Goal: Ask a question

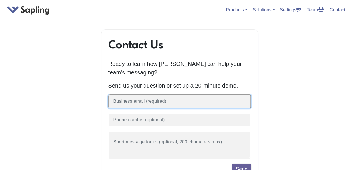
click at [171, 102] on input "text" at bounding box center [179, 101] width 143 height 14
type input "[EMAIL_ADDRESS][DOMAIN_NAME]"
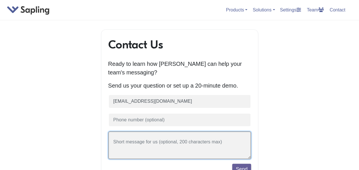
click at [144, 147] on textarea at bounding box center [179, 145] width 143 height 28
click at [139, 143] on textarea "Kindly check my subscription status." at bounding box center [179, 145] width 143 height 28
click at [223, 143] on textarea "Kindly check and confirm my subscription status." at bounding box center [179, 145] width 143 height 28
click at [140, 149] on textarea "Kindly check and confirm my subscription status. I cancelled the subscription […" at bounding box center [179, 145] width 143 height 28
click at [187, 149] on textarea "Kindly check and confirm my subscription status. I cancelled the subscription a…" at bounding box center [179, 145] width 143 height 28
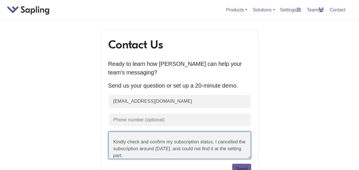
type textarea "Kindly check and confirm my subscription status. I cancelled the subscription a…"
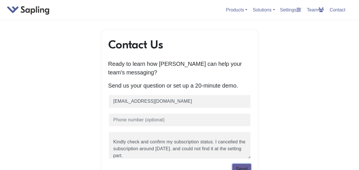
click at [241, 166] on button "Send" at bounding box center [241, 168] width 19 height 11
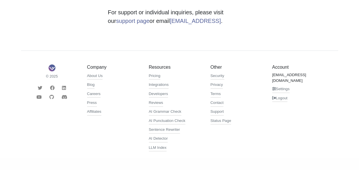
scroll to position [240, 0]
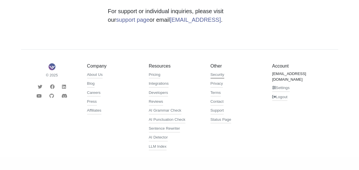
click at [216, 73] on link "Security" at bounding box center [218, 75] width 14 height 7
